Goal: Navigation & Orientation: Find specific page/section

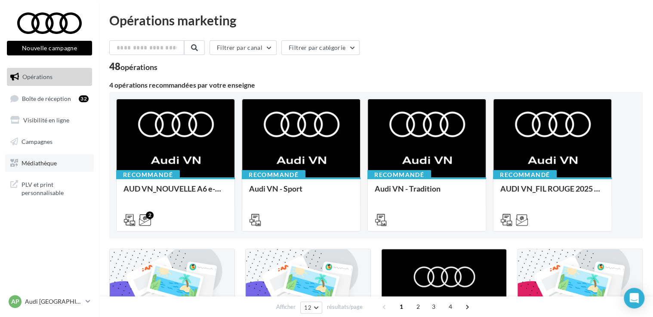
click at [63, 163] on link "Médiathèque" at bounding box center [49, 163] width 89 height 18
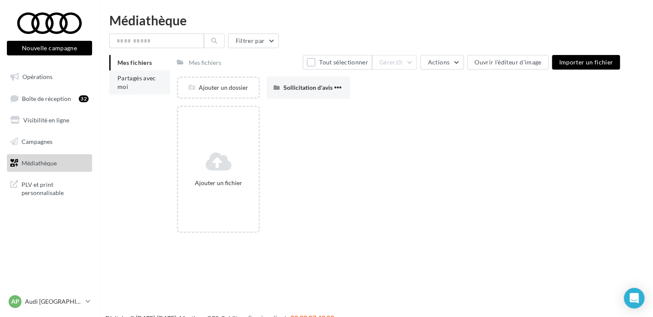
click at [123, 92] on li "Partagés avec moi" at bounding box center [139, 82] width 61 height 24
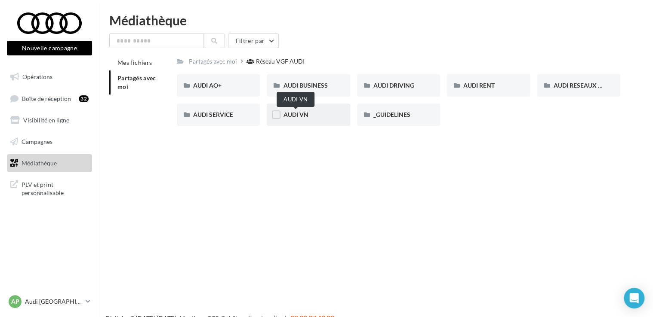
click at [298, 115] on span "AUDI VN" at bounding box center [295, 114] width 25 height 7
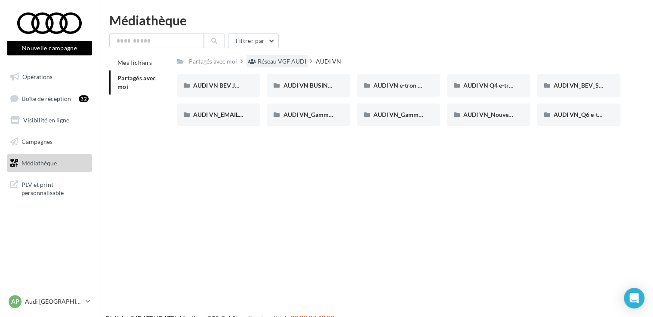
click at [293, 63] on div "Réseau VGF AUDI" at bounding box center [281, 61] width 49 height 9
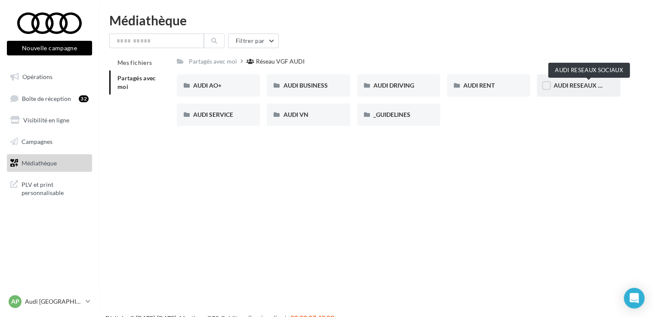
click at [571, 88] on span "AUDI RESEAUX SOCIAUX" at bounding box center [588, 85] width 71 height 7
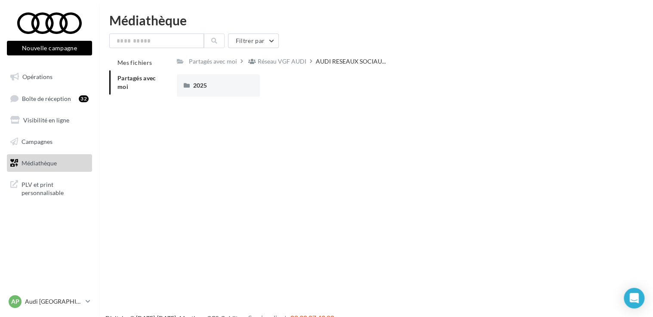
click at [241, 98] on div "2025 2025" at bounding box center [402, 88] width 450 height 29
click at [233, 91] on div "2025" at bounding box center [218, 85] width 83 height 22
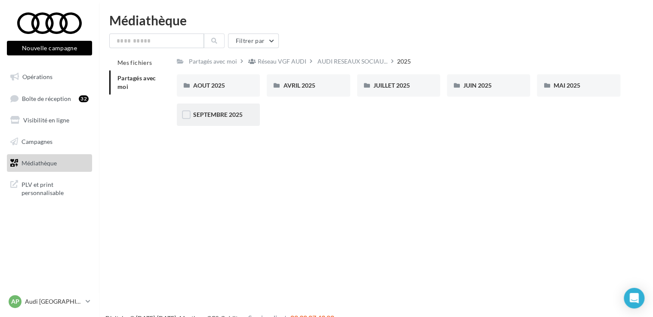
click at [246, 114] on div "SEPTEMBRE 2025" at bounding box center [218, 115] width 83 height 22
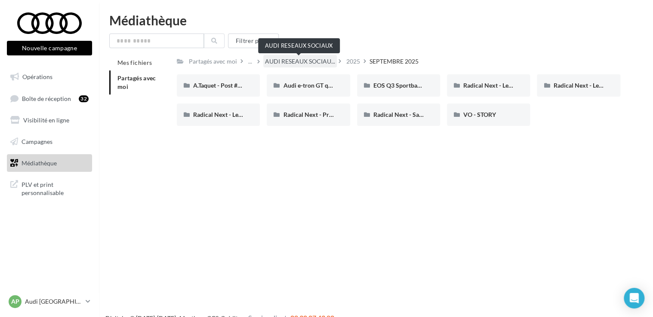
click at [319, 63] on span "AUDI RESEAUX SOCIAU..." at bounding box center [300, 61] width 70 height 9
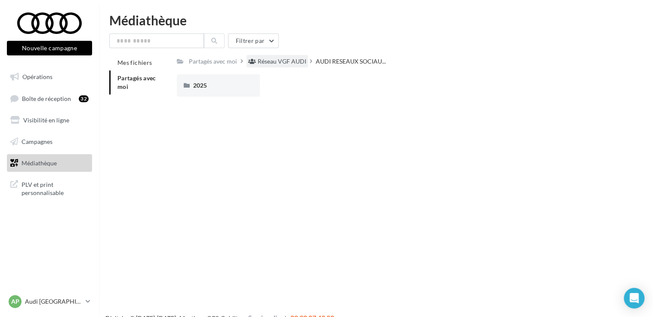
click at [293, 60] on div "Réseau VGF AUDI" at bounding box center [281, 61] width 49 height 9
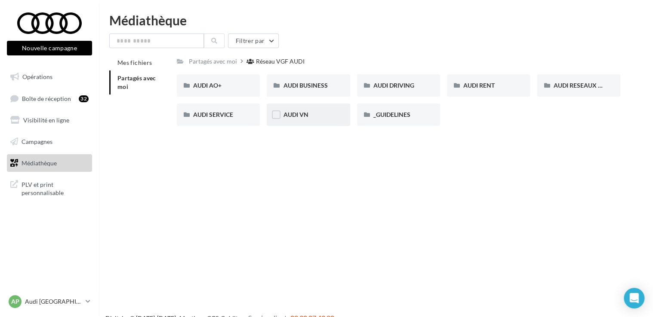
click at [319, 116] on div "AUDI VN" at bounding box center [308, 114] width 50 height 9
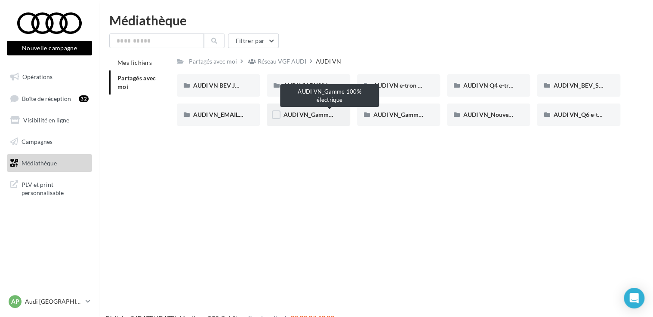
click at [327, 113] on span "AUDI VN_Gamme 100% électrique" at bounding box center [329, 114] width 93 height 7
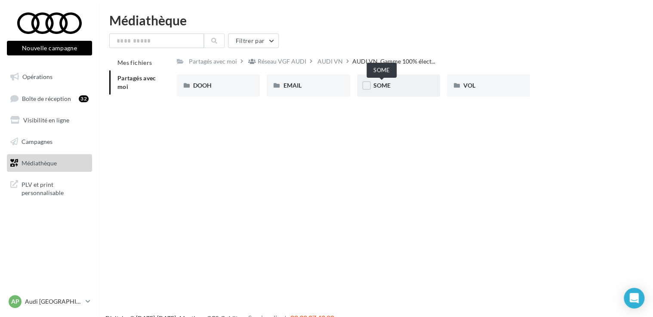
click at [386, 82] on span "SOME" at bounding box center [381, 85] width 17 height 7
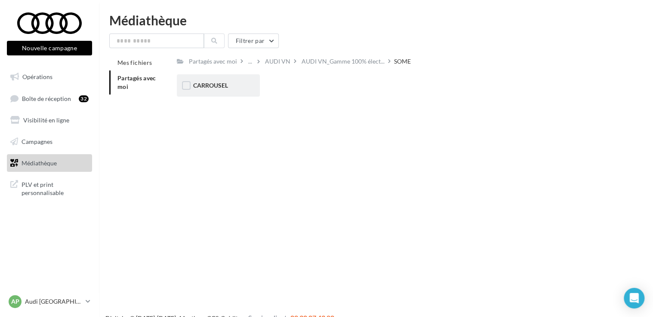
click at [240, 86] on div "CARROUSEL" at bounding box center [218, 85] width 50 height 9
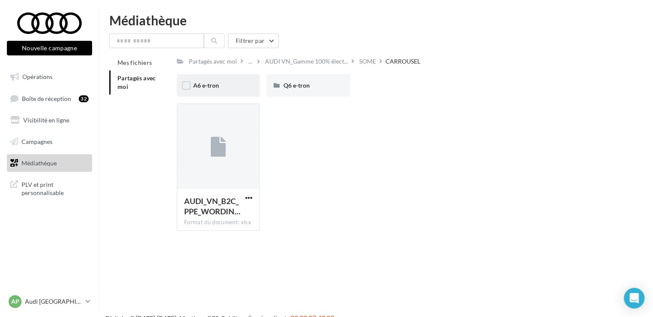
click at [231, 87] on div "A6 e-tron" at bounding box center [218, 85] width 50 height 9
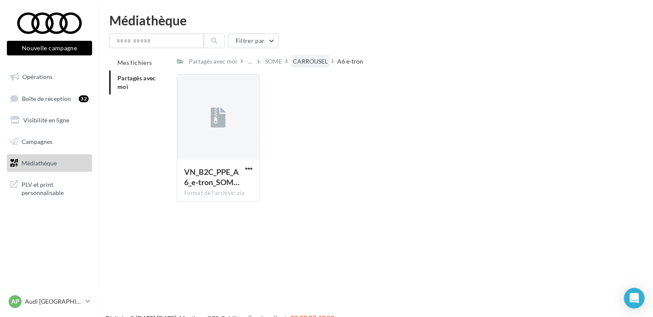
click at [309, 64] on div "CARROUSEL" at bounding box center [310, 61] width 35 height 9
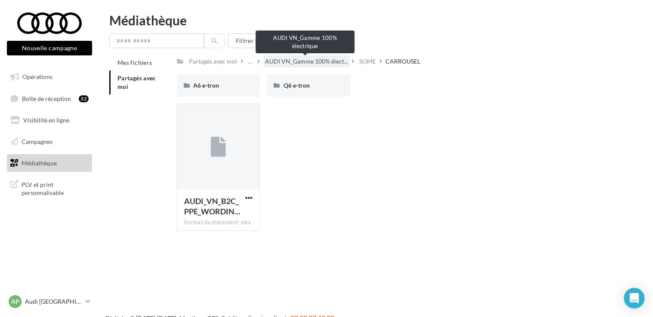
click at [295, 64] on span "AUDI VN_Gamme 100% élect..." at bounding box center [306, 61] width 83 height 9
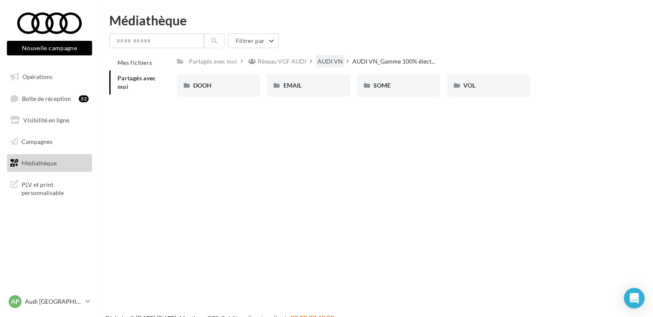
click at [331, 64] on div "AUDI VN" at bounding box center [329, 61] width 25 height 9
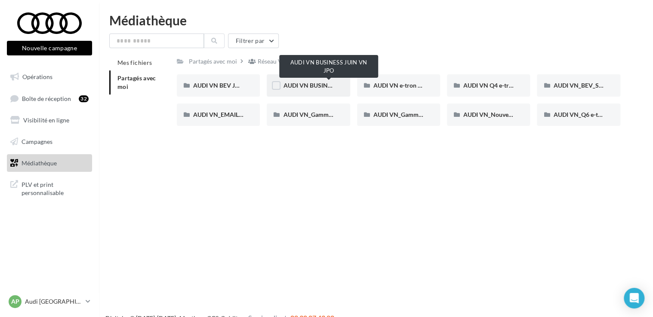
click at [318, 86] on span "AUDI VN BUSINESS JUIN VN JPO" at bounding box center [329, 85] width 92 height 7
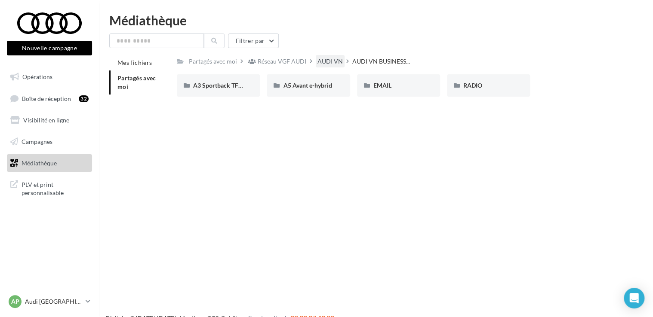
click at [330, 60] on div "AUDI VN" at bounding box center [329, 61] width 25 height 9
